Goal: Task Accomplishment & Management: Manage account settings

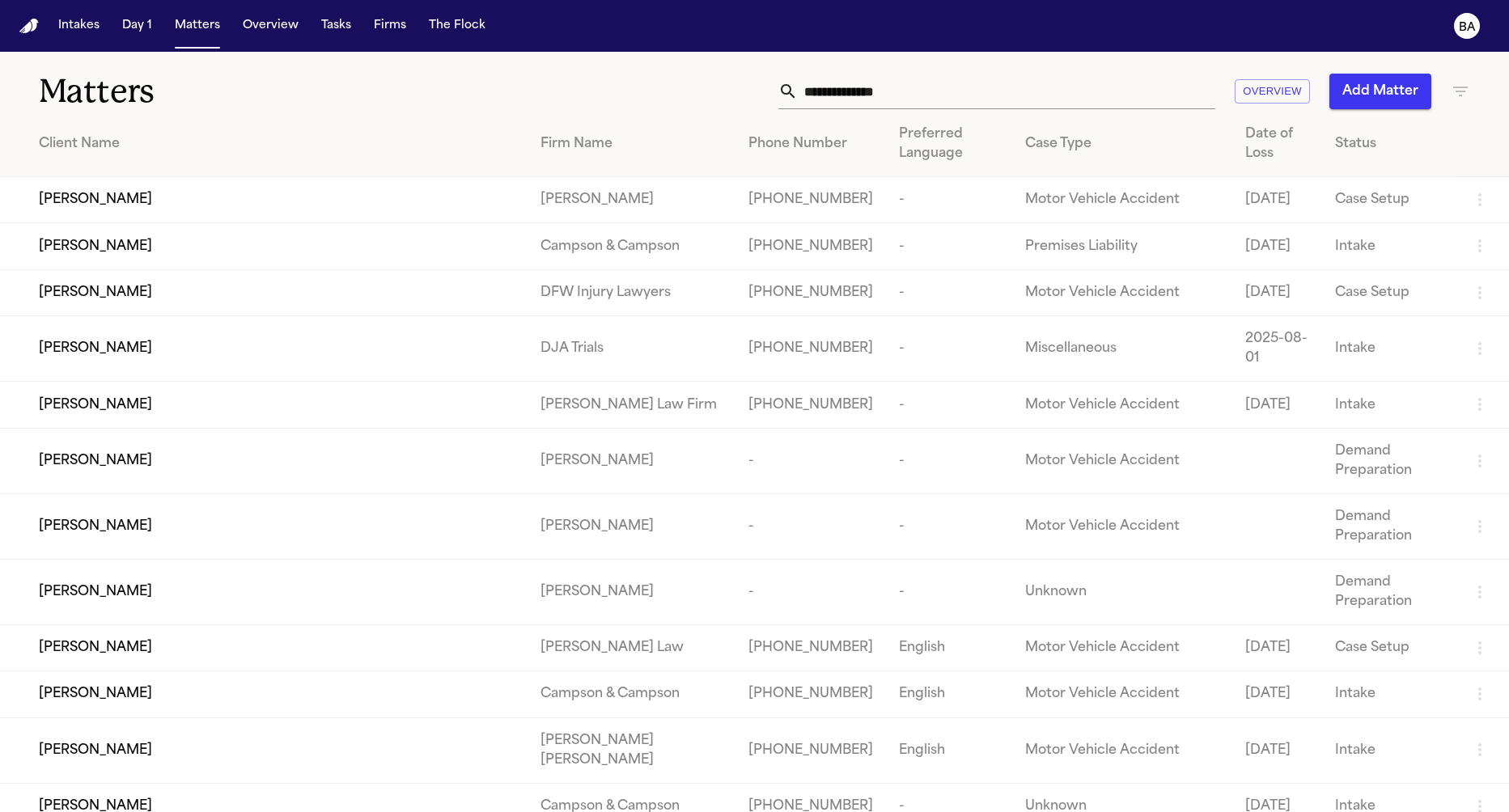
click at [108, 210] on span "[PERSON_NAME]" at bounding box center [96, 199] width 113 height 19
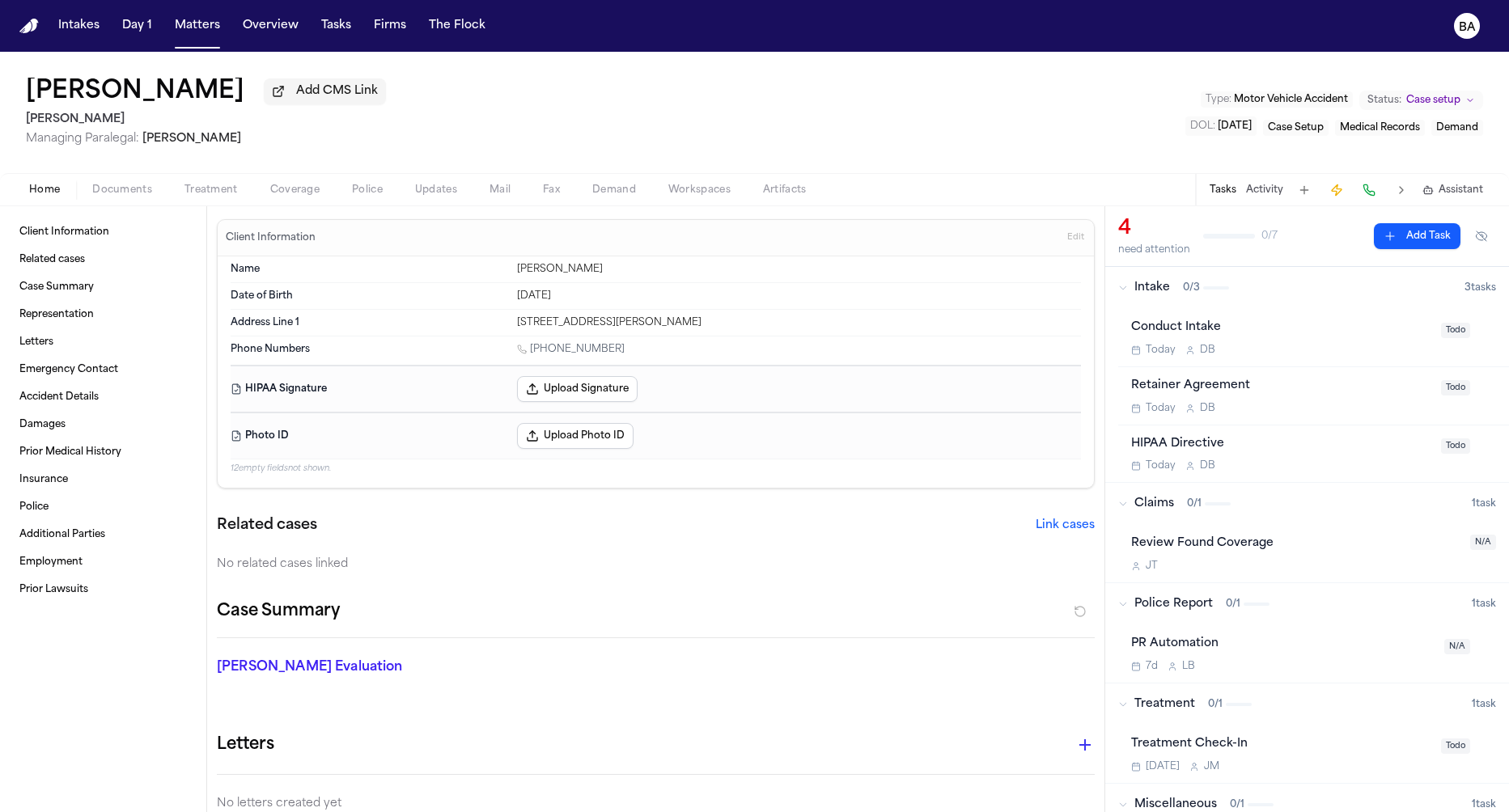
click at [280, 190] on span "Coverage" at bounding box center [294, 190] width 50 height 13
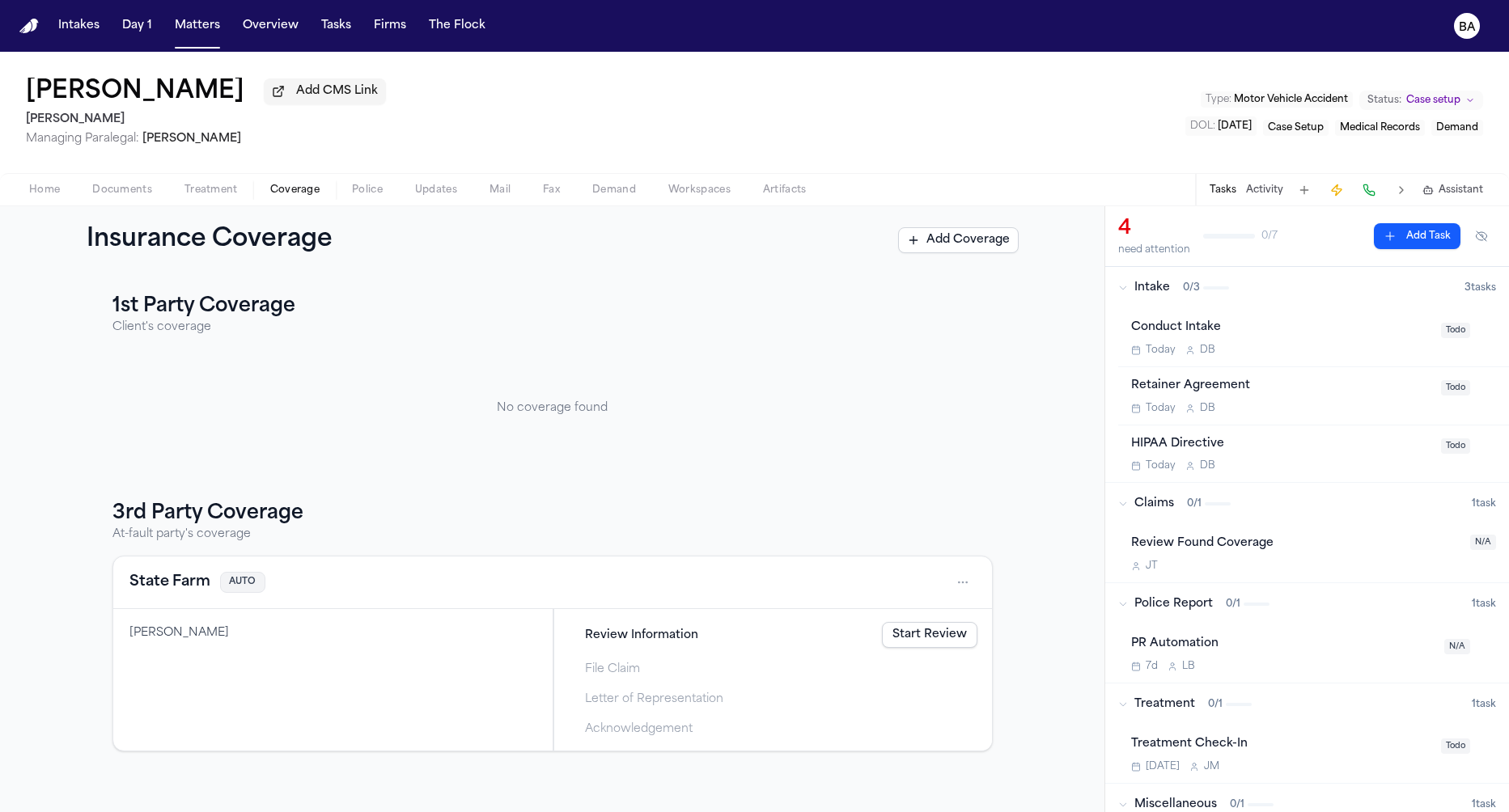
click at [975, 580] on html "Intakes Day 1 Matters Overview Tasks Firms The Flock BA [PERSON_NAME] Add CMS L…" at bounding box center [754, 406] width 1509 height 812
click at [931, 620] on div "View coverage details" at bounding box center [911, 626] width 121 height 42
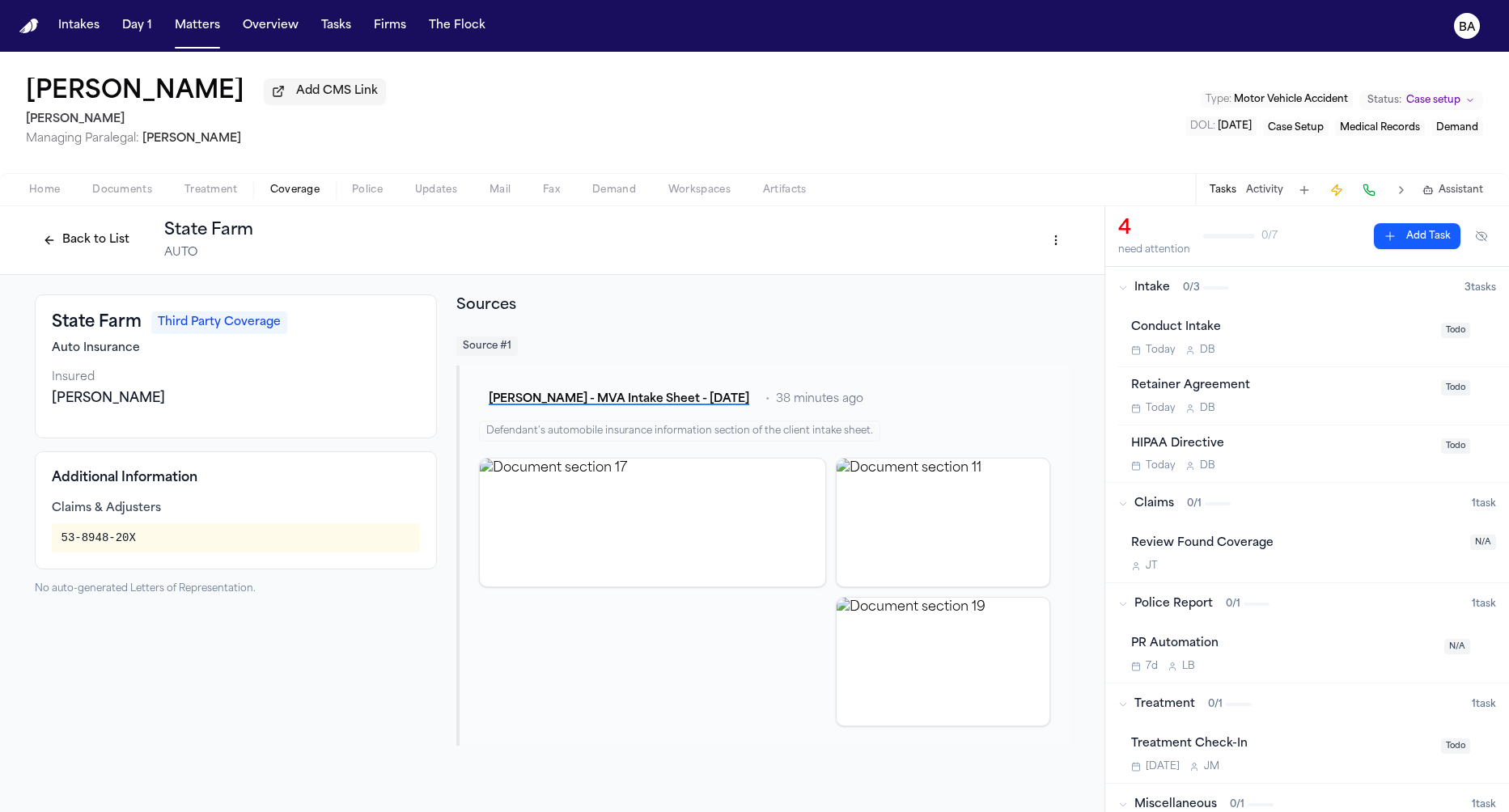
click at [1055, 238] on html "Intakes Day 1 Matters Overview Tasks Firms The Flock BA [PERSON_NAME] Add CMS L…" at bounding box center [754, 406] width 1509 height 812
click at [1022, 272] on div "Edit Coverage" at bounding box center [1001, 278] width 136 height 26
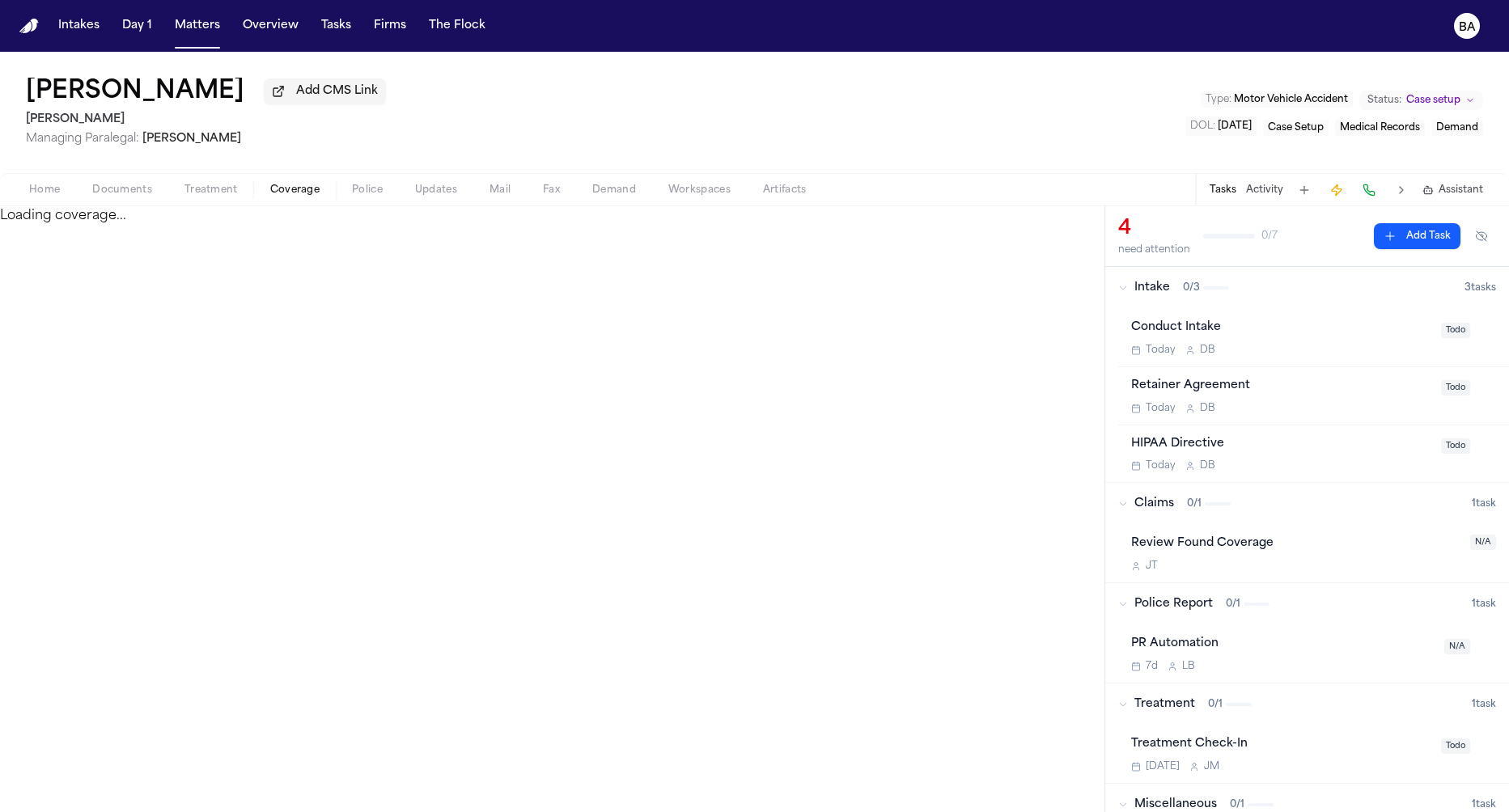
select select "**********"
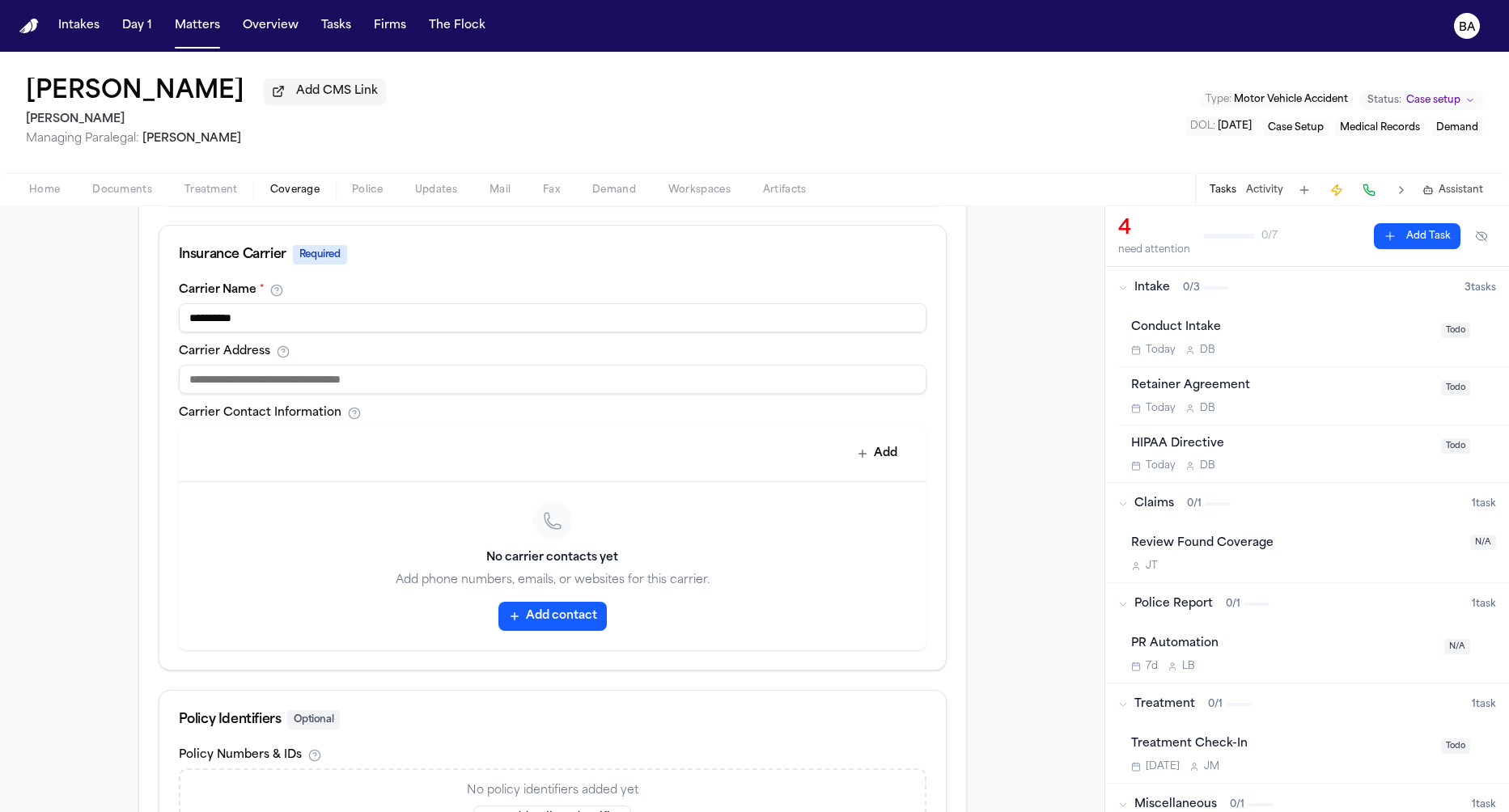
scroll to position [691, 0]
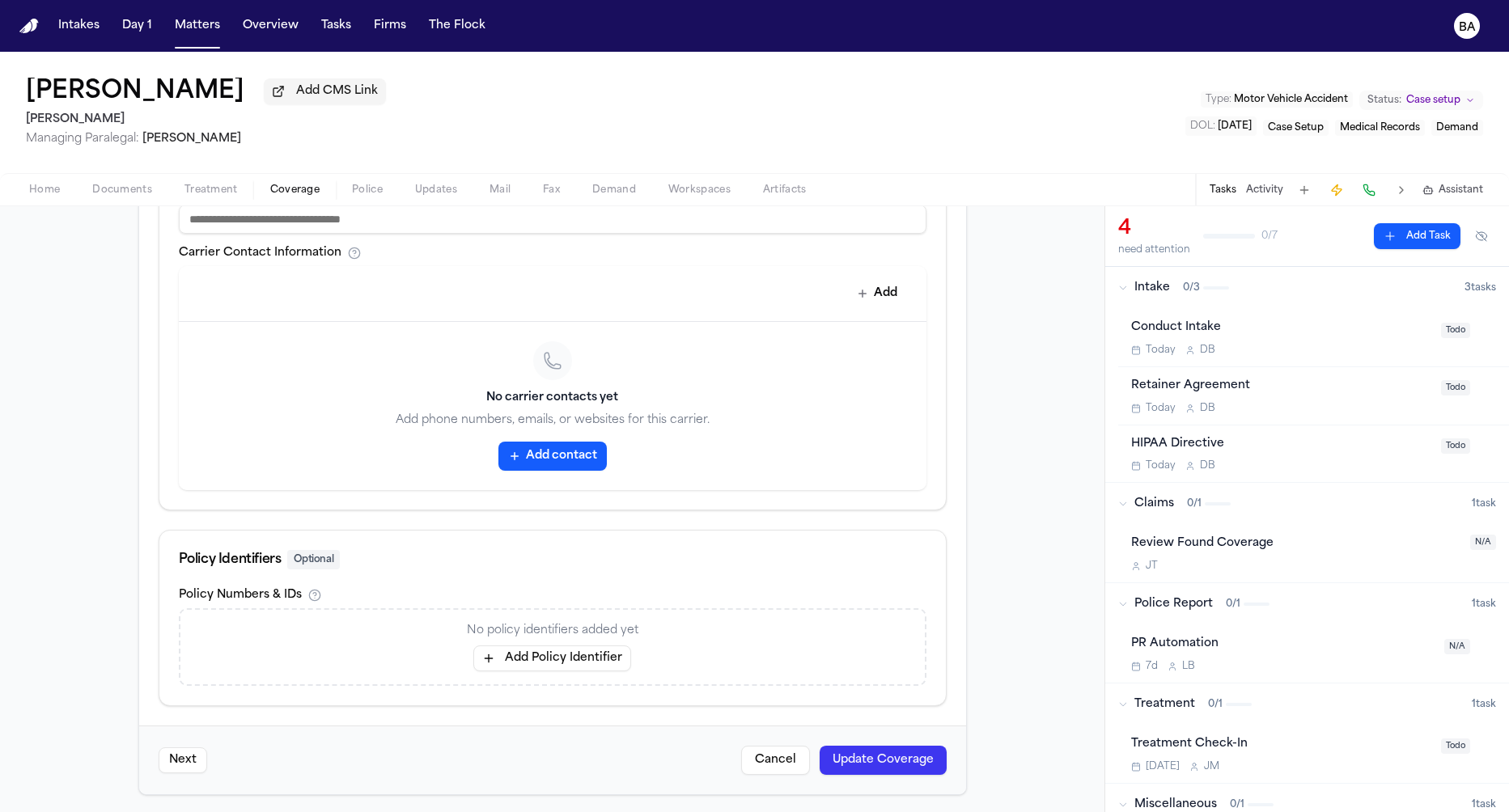
click at [555, 461] on button "Add contact" at bounding box center [553, 455] width 109 height 29
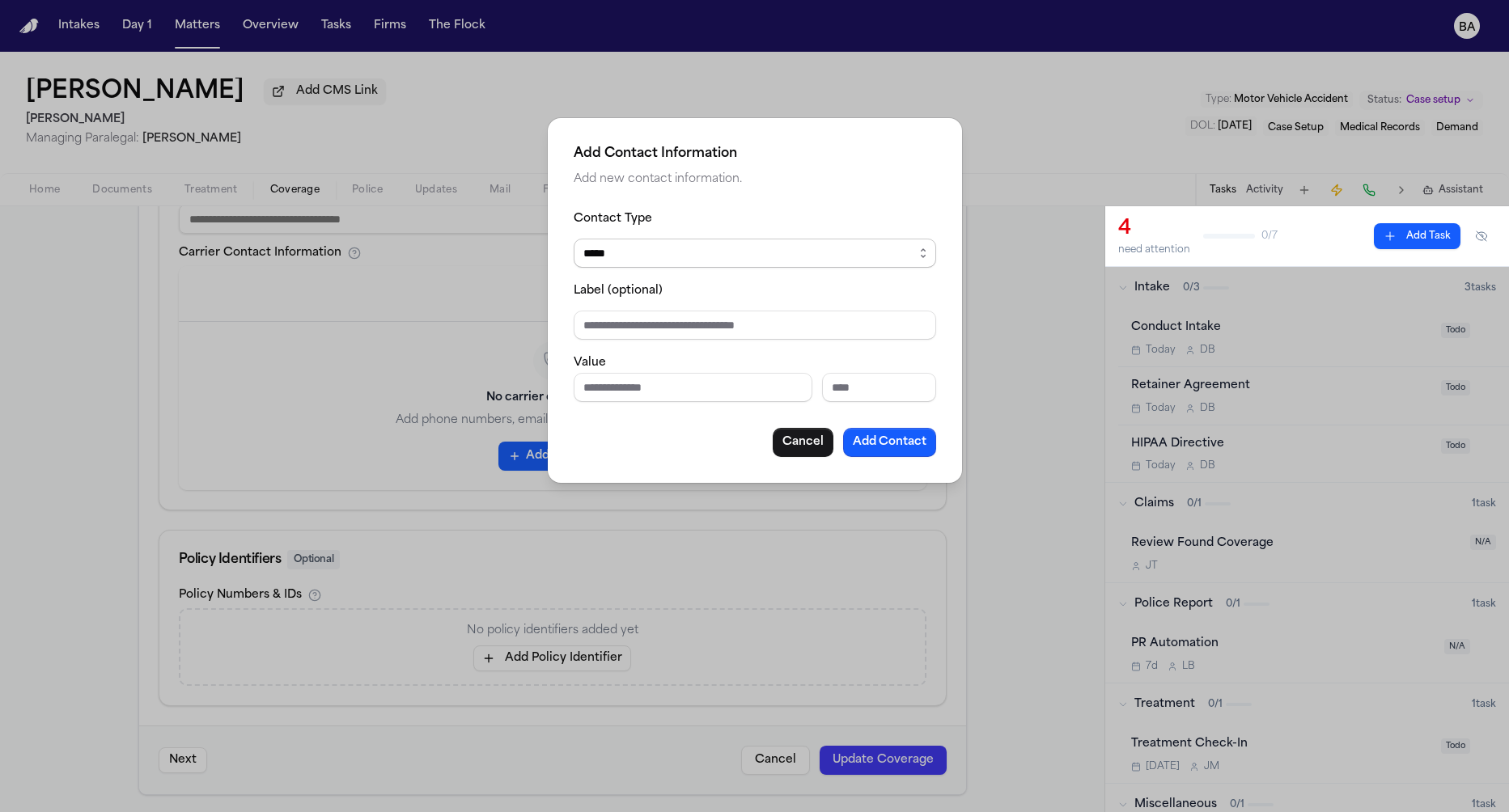
click at [681, 252] on select "***** ***** ******* *** *****" at bounding box center [755, 252] width 362 height 29
click at [805, 444] on button "Cancel" at bounding box center [804, 442] width 61 height 29
